Goal: Use online tool/utility: Utilize a website feature to perform a specific function

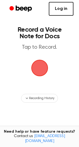
click at [62, 11] on link "Log in" at bounding box center [61, 9] width 25 height 14
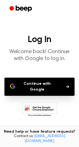
click at [41, 82] on button "Continue with Google" at bounding box center [39, 87] width 70 height 18
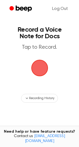
click at [43, 73] on span "button" at bounding box center [39, 67] width 15 height 15
click at [43, 73] on span "button" at bounding box center [40, 68] width 20 height 20
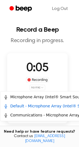
click at [45, 88] on html "Log Out Record a Beep Recording in progress. 0:05 Recording no mic Delete Save …" at bounding box center [39, 110] width 79 height 220
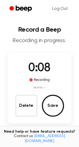
click at [66, 75] on html "Log Out Record a Beep Recording in progress. 0:08 Recording no mic Delete Save …" at bounding box center [39, 108] width 79 height 216
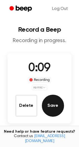
click at [52, 107] on button "Save" at bounding box center [53, 106] width 22 height 22
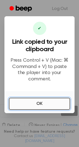
click at [39, 98] on button "OK" at bounding box center [39, 104] width 61 height 12
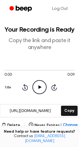
click at [39, 88] on icon "Play Audio" at bounding box center [39, 87] width 14 height 14
click at [39, 88] on icon "Pause Audio" at bounding box center [39, 87] width 14 height 14
click at [39, 88] on icon at bounding box center [39, 88] width 3 height 4
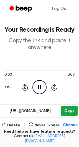
click at [70, 110] on button "Copy" at bounding box center [69, 111] width 16 height 10
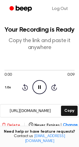
click at [9, 126] on button "Delete" at bounding box center [11, 126] width 18 height 6
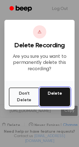
click at [53, 92] on button "Delete" at bounding box center [54, 97] width 31 height 19
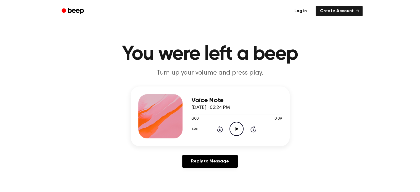
click at [235, 125] on icon "Play Audio" at bounding box center [236, 129] width 14 height 14
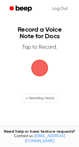
click at [42, 68] on span "button" at bounding box center [39, 67] width 15 height 15
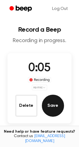
click at [55, 108] on button "Save" at bounding box center [53, 106] width 22 height 22
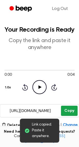
click at [65, 111] on button "Copy" at bounding box center [69, 111] width 16 height 10
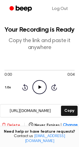
click at [15, 124] on button "Delete" at bounding box center [11, 126] width 18 height 6
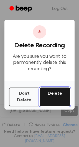
click at [50, 92] on button "Delete" at bounding box center [54, 97] width 31 height 19
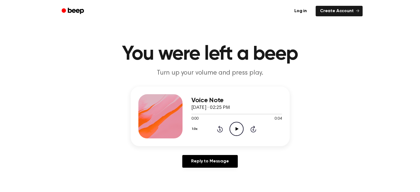
click at [235, 129] on icon at bounding box center [236, 129] width 3 height 4
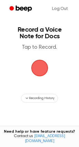
click at [42, 67] on span "button" at bounding box center [39, 68] width 18 height 18
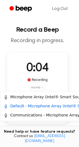
click at [40, 88] on html "Log Out Record a Beep Recording in progress. 0:04 Recording no mic Delete Save …" at bounding box center [39, 110] width 79 height 220
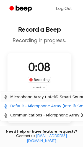
click at [46, 98] on div "Microphone Array (Intel® Smart Sound Technology for Digital Microphones)" at bounding box center [79, 97] width 150 height 6
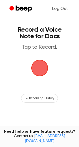
click at [38, 68] on span "button" at bounding box center [39, 67] width 15 height 15
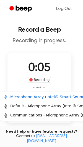
click at [44, 86] on html "Log Out Record a Beep Recording in progress. 0:05 Recording no mic Delete Save …" at bounding box center [41, 108] width 83 height 216
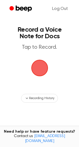
click at [36, 74] on span "button" at bounding box center [39, 67] width 15 height 15
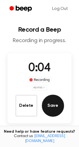
click at [52, 107] on button "Save" at bounding box center [53, 106] width 22 height 22
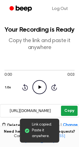
click at [71, 113] on button "Copy" at bounding box center [69, 111] width 16 height 10
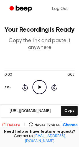
click at [12, 127] on button "Delete" at bounding box center [11, 126] width 18 height 6
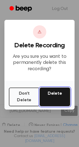
click at [49, 97] on button "Delete" at bounding box center [54, 97] width 31 height 19
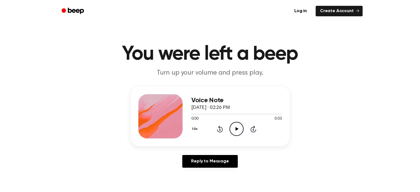
click at [237, 125] on icon "Play Audio" at bounding box center [236, 129] width 14 height 14
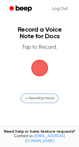
click at [41, 101] on button "Recording History" at bounding box center [39, 98] width 36 height 9
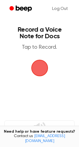
click at [38, 71] on span "button" at bounding box center [40, 68] width 20 height 20
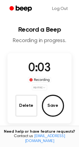
click at [42, 86] on html "Log Out Record a Beep Recording in progress. 0:03 Recording no mic Delete Save …" at bounding box center [39, 108] width 79 height 216
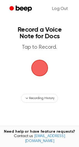
click at [38, 67] on span "button" at bounding box center [39, 68] width 17 height 17
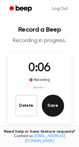
click at [52, 100] on button "Save" at bounding box center [53, 106] width 22 height 22
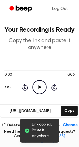
click at [39, 85] on icon "Play Audio" at bounding box center [39, 87] width 14 height 14
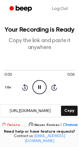
click at [12, 124] on button "Delete" at bounding box center [11, 126] width 18 height 6
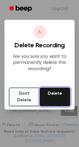
click at [48, 91] on button "Delete" at bounding box center [54, 97] width 31 height 19
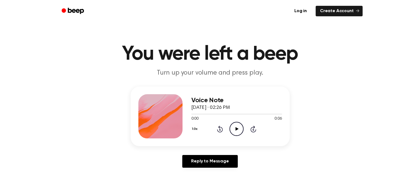
click at [236, 128] on icon at bounding box center [236, 129] width 3 height 4
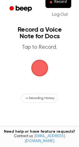
click at [40, 60] on span "button" at bounding box center [39, 67] width 15 height 15
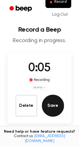
click at [49, 104] on button "Save" at bounding box center [53, 106] width 22 height 22
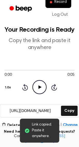
scroll to position [66, 0]
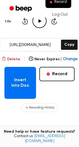
click at [14, 61] on button "Delete" at bounding box center [11, 60] width 18 height 6
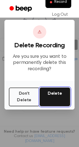
click at [59, 99] on button "Delete" at bounding box center [54, 97] width 31 height 19
